Goal: Transaction & Acquisition: Purchase product/service

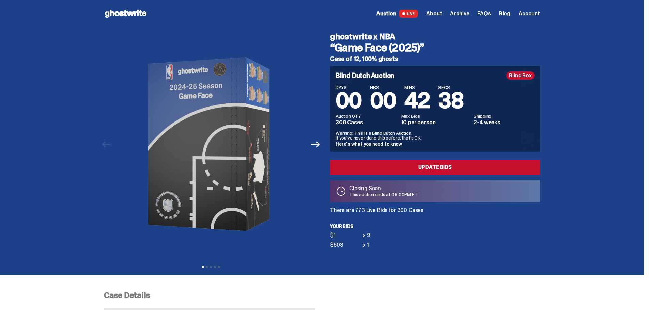
click at [125, 14] on use at bounding box center [126, 14] width 42 height 8
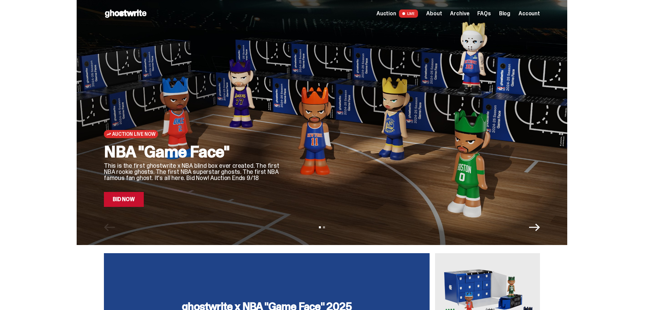
click at [135, 202] on link "Bid Now" at bounding box center [124, 199] width 40 height 15
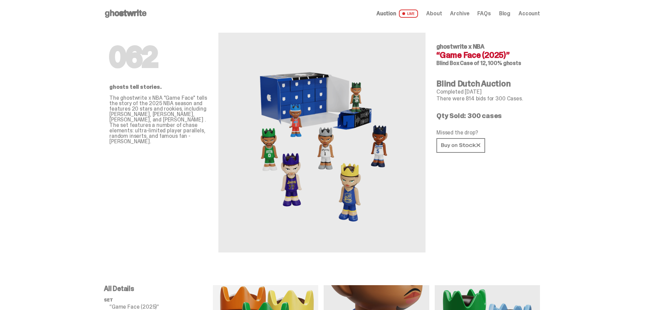
click at [126, 13] on icon at bounding box center [126, 13] width 44 height 11
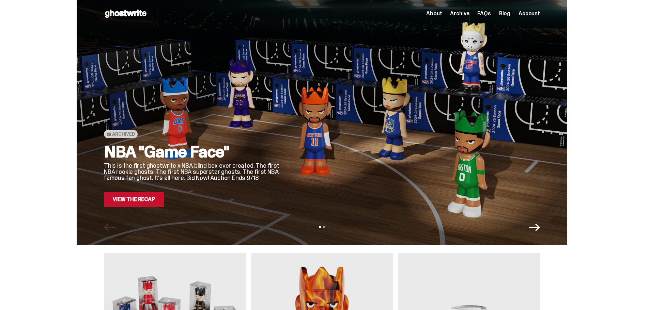
click at [136, 202] on link "View the Recap" at bounding box center [134, 199] width 60 height 15
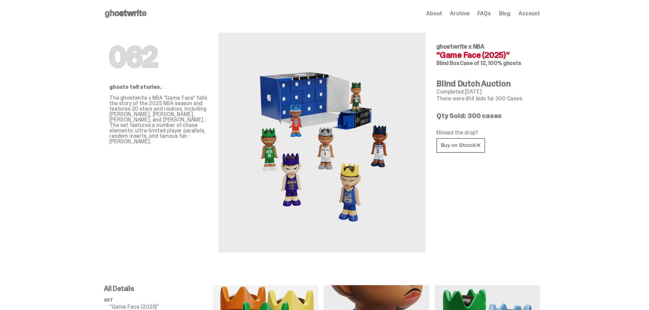
click at [128, 10] on icon at bounding box center [126, 13] width 44 height 11
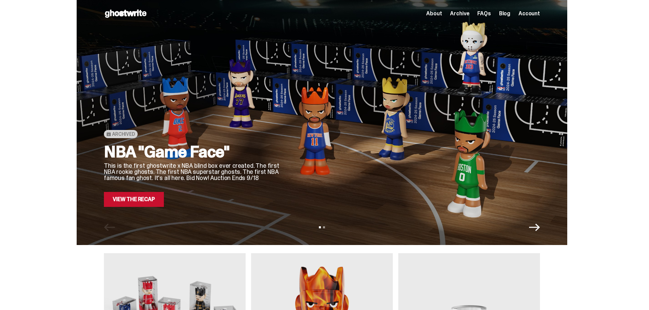
click at [540, 229] on icon "Next" at bounding box center [534, 227] width 11 height 7
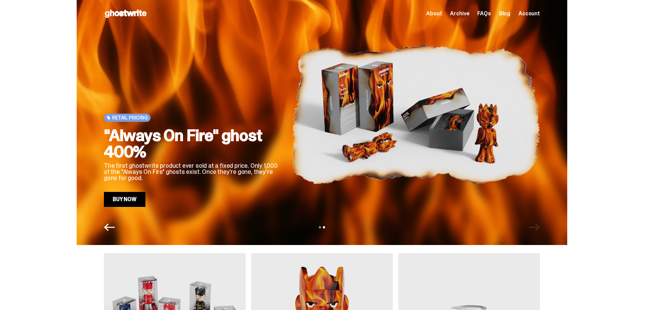
click at [108, 225] on icon "Previous" at bounding box center [109, 227] width 11 height 11
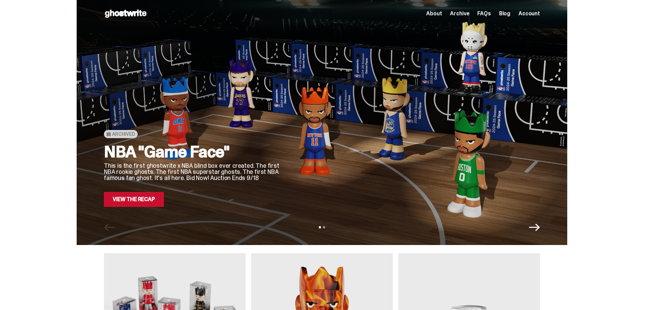
click at [147, 205] on link "View the Recap" at bounding box center [134, 199] width 60 height 15
